Goal: Browse casually: Explore the website without a specific task or goal

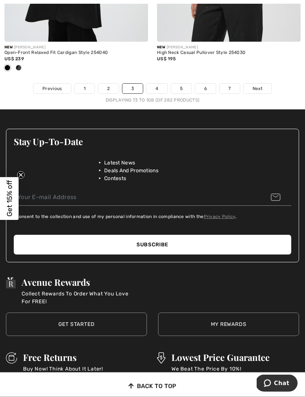
scroll to position [4677, 0]
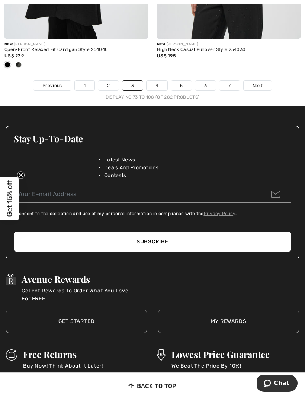
click at [164, 81] on link "4" at bounding box center [156, 86] width 20 height 10
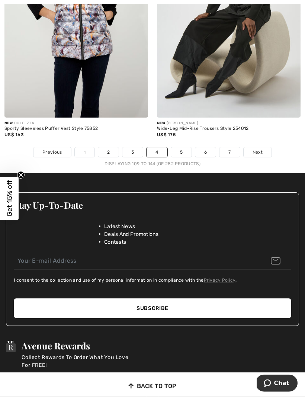
scroll to position [4624, 0]
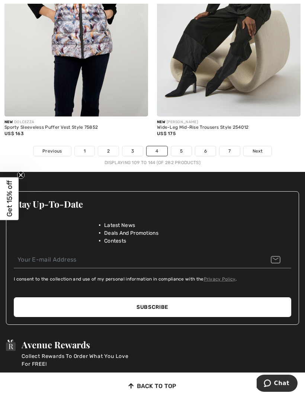
click at [180, 146] on link "5" at bounding box center [181, 151] width 20 height 10
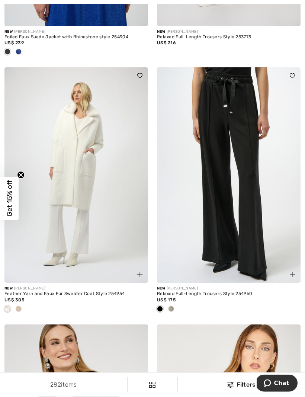
scroll to position [775, 0]
click at [57, 239] on img at bounding box center [75, 174] width 143 height 215
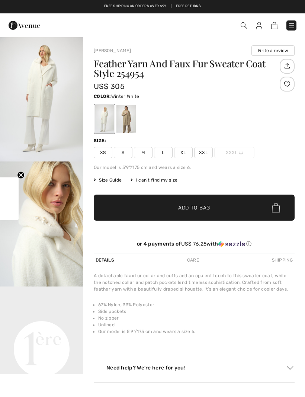
checkbox input "true"
click at [38, 223] on img "2 / 6" at bounding box center [41, 223] width 83 height 125
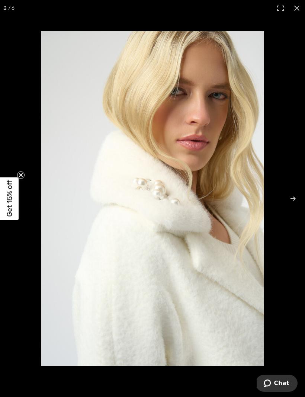
click at [3, 180] on span "Get 15% off" at bounding box center [9, 198] width 19 height 43
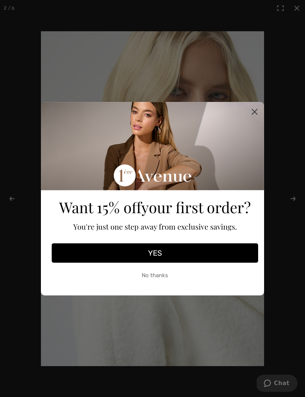
click at [19, 175] on div "Close dialog Want 15% off your first order? You're just one step away from excl…" at bounding box center [152, 198] width 305 height 397
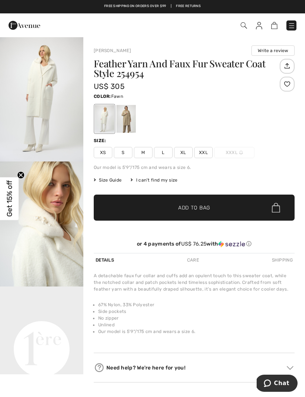
click at [130, 115] on div at bounding box center [125, 119] width 19 height 28
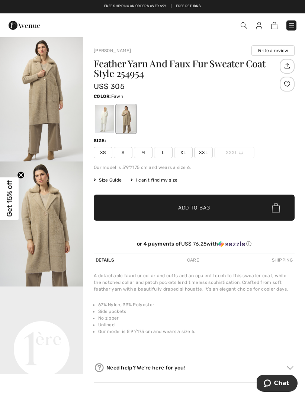
click at [217, 110] on div at bounding box center [194, 118] width 201 height 31
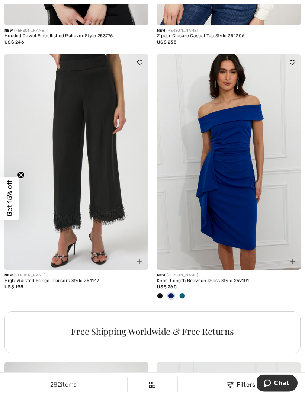
scroll to position [1289, 0]
click at [57, 120] on img at bounding box center [75, 161] width 143 height 215
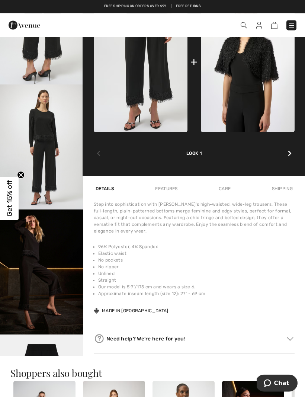
scroll to position [323, 0]
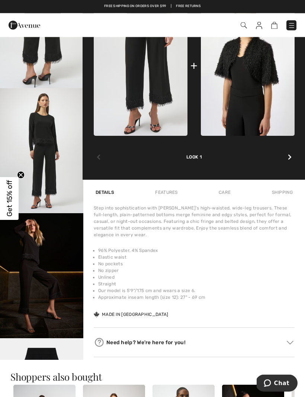
click at [39, 125] on img "4 / 6" at bounding box center [41, 150] width 83 height 125
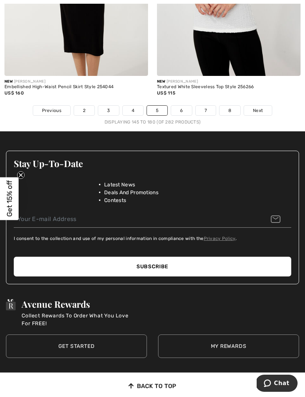
scroll to position [4654, 0]
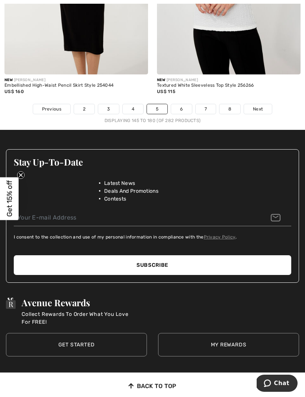
click at [184, 104] on link "6" at bounding box center [181, 109] width 20 height 10
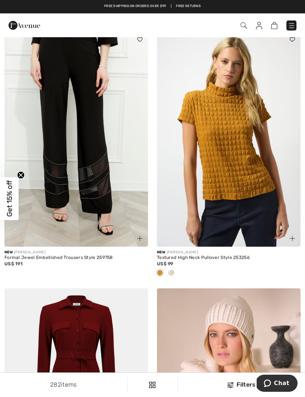
scroll to position [298, 0]
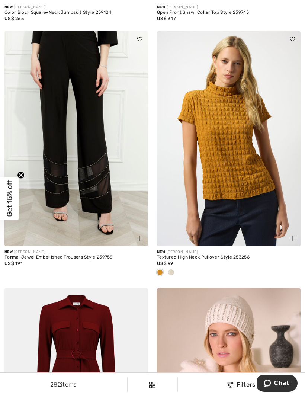
click at [49, 113] on img at bounding box center [75, 138] width 143 height 215
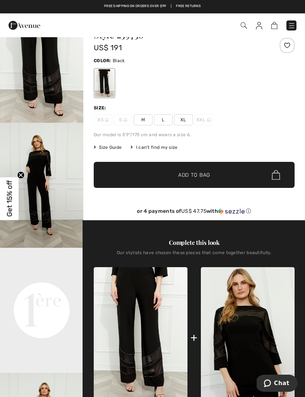
scroll to position [28, 0]
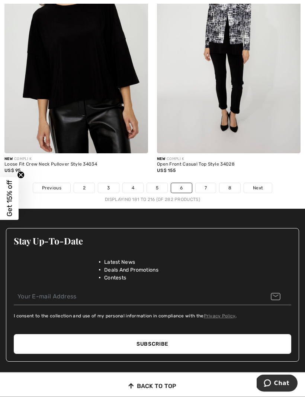
scroll to position [4555, 0]
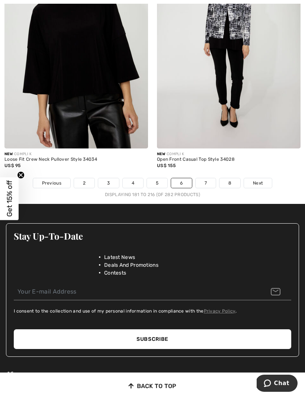
click at [208, 178] on link "7" at bounding box center [205, 183] width 20 height 10
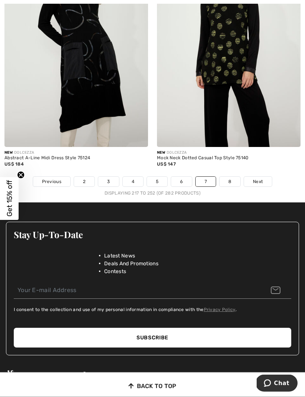
scroll to position [4483, 0]
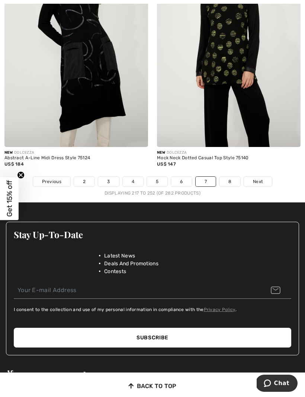
click at [230, 177] on link "8" at bounding box center [229, 182] width 21 height 10
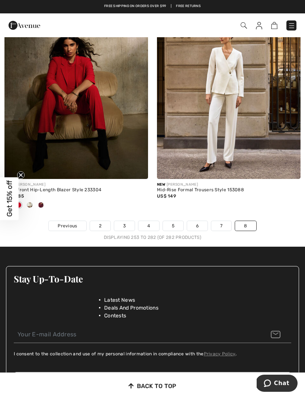
scroll to position [3706, 0]
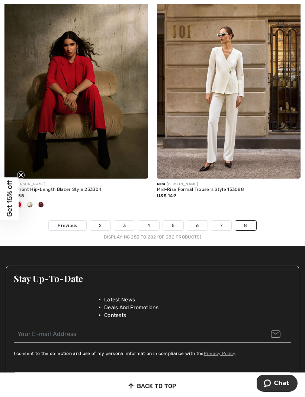
click at [237, 143] on img at bounding box center [228, 70] width 143 height 215
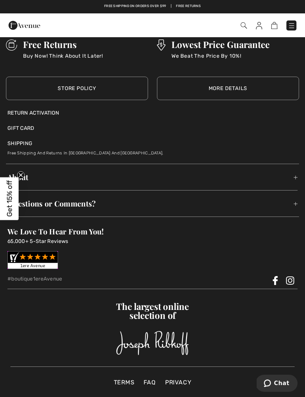
scroll to position [1604, 0]
